Goal: Complete application form

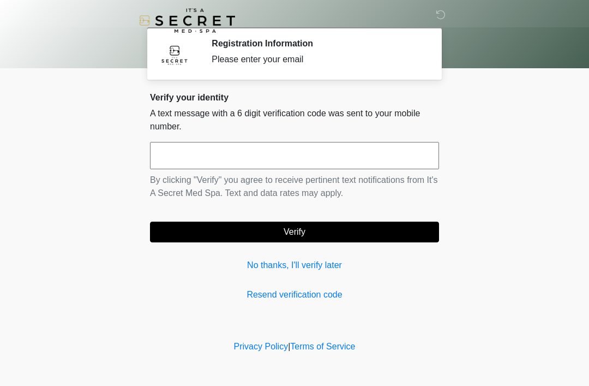
click at [302, 262] on link "No thanks, I'll verify later" at bounding box center [294, 265] width 289 height 13
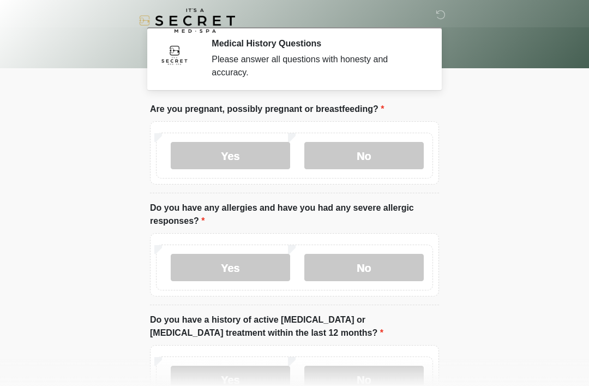
click at [387, 147] on label "No" at bounding box center [363, 155] width 119 height 27
click at [373, 267] on label "No" at bounding box center [363, 267] width 119 height 27
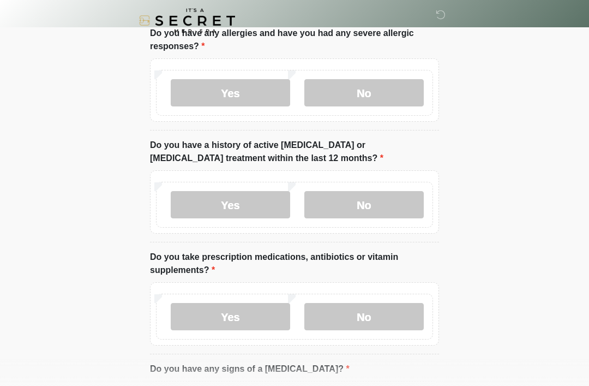
click at [364, 200] on label "No" at bounding box center [363, 204] width 119 height 27
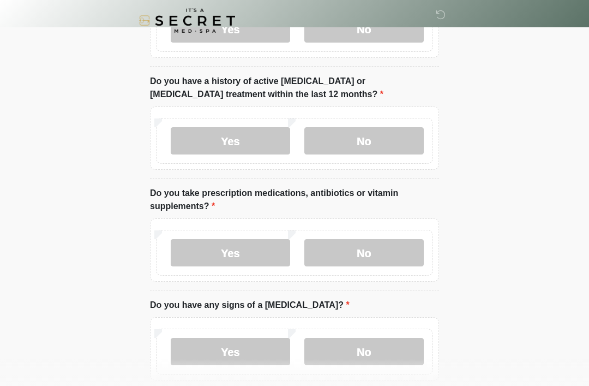
scroll to position [241, 0]
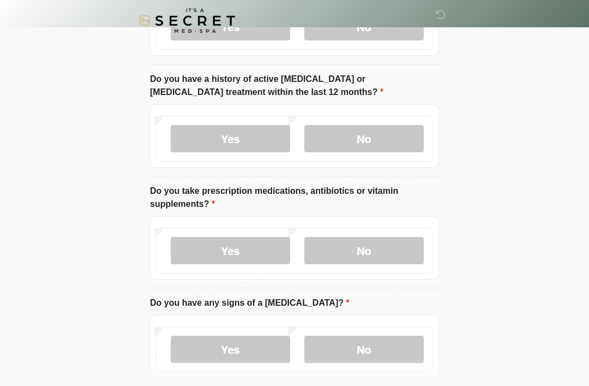
click at [373, 261] on label "No" at bounding box center [363, 250] width 119 height 27
click at [374, 340] on label "No" at bounding box center [363, 349] width 119 height 27
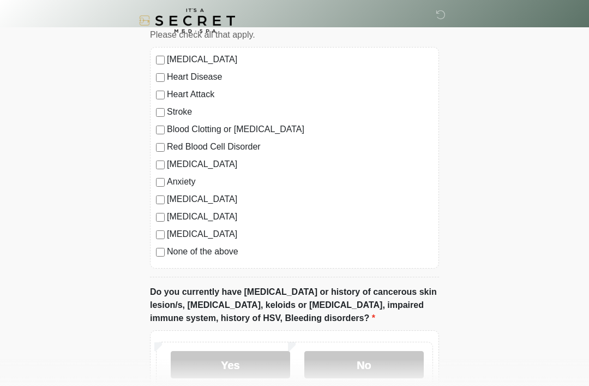
scroll to position [732, 0]
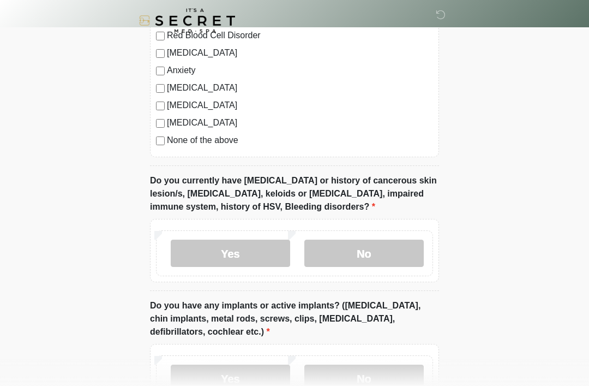
click at [153, 139] on div "[MEDICAL_DATA] Heart Disease Heart Attack Stroke Blood Clotting or [MEDICAL_DAT…" at bounding box center [294, 47] width 289 height 222
click at [169, 150] on div "[MEDICAL_DATA] Heart Disease Heart Attack Stroke Blood Clotting or [MEDICAL_DAT…" at bounding box center [294, 47] width 289 height 222
click at [380, 248] on label "No" at bounding box center [363, 253] width 119 height 27
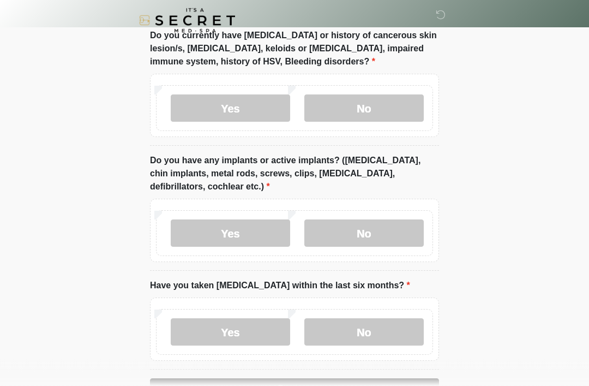
scroll to position [912, 0]
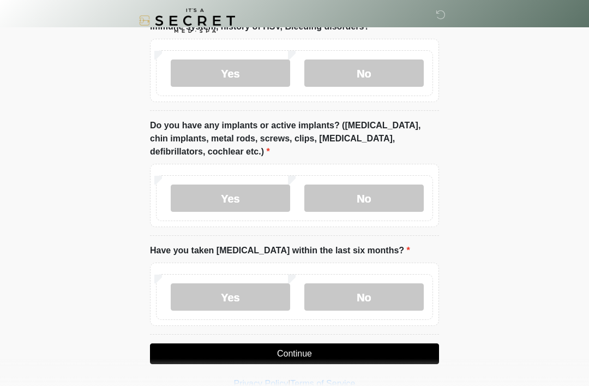
click at [362, 194] on label "No" at bounding box center [363, 197] width 119 height 27
click at [370, 301] on label "No" at bounding box center [363, 296] width 119 height 27
click at [311, 351] on button "Continue" at bounding box center [294, 353] width 289 height 21
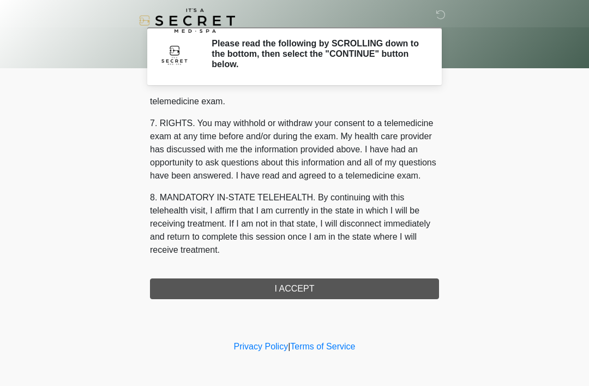
scroll to position [465, 0]
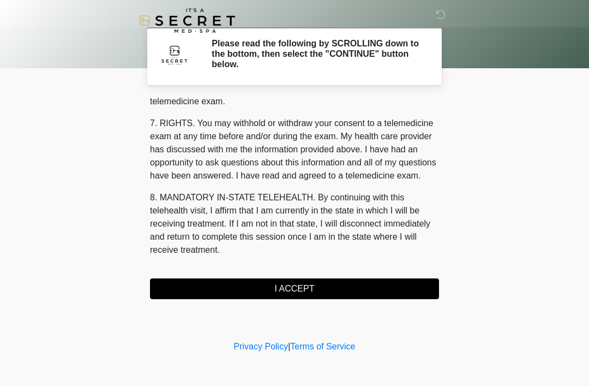
click at [287, 283] on button "I ACCEPT" at bounding box center [294, 288] width 289 height 21
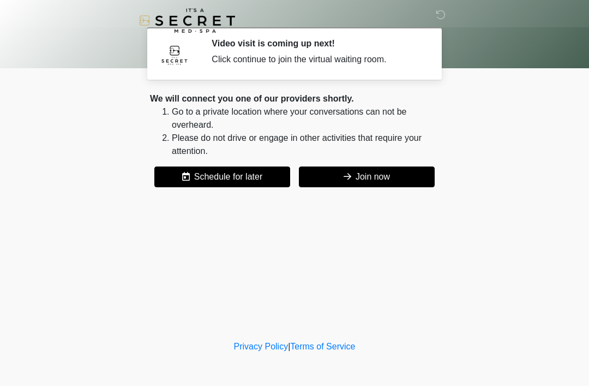
click at [375, 175] on button "Join now" at bounding box center [367, 176] width 136 height 21
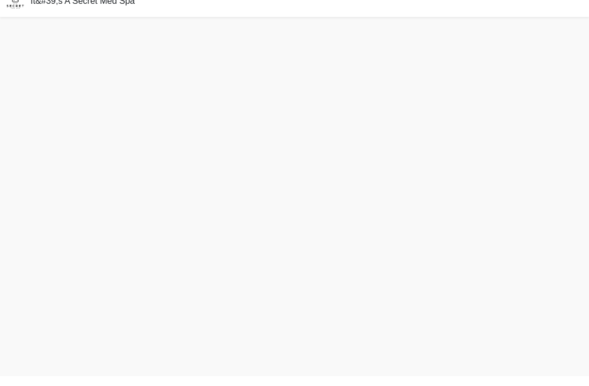
scroll to position [3, 0]
